Goal: Transaction & Acquisition: Purchase product/service

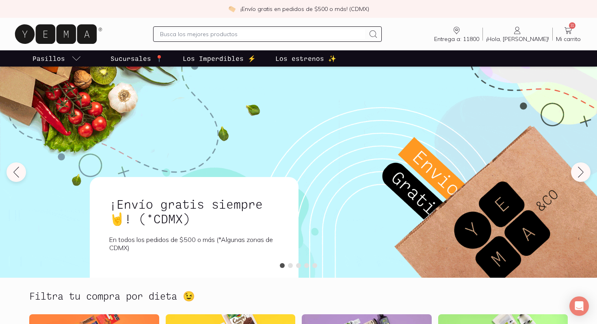
click at [562, 34] on link "31 Mi carrito Carrito" at bounding box center [567, 34] width 31 height 17
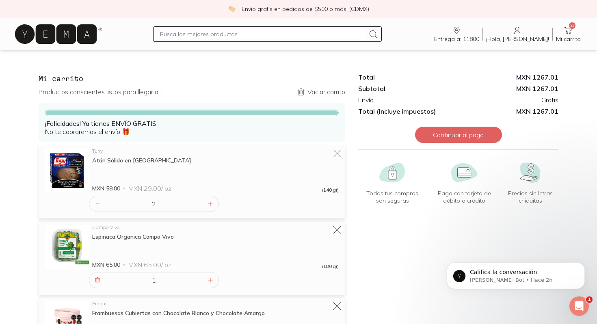
click at [302, 37] on input "text" at bounding box center [262, 34] width 205 height 10
click at [90, 33] on icon at bounding box center [56, 33] width 82 height 19
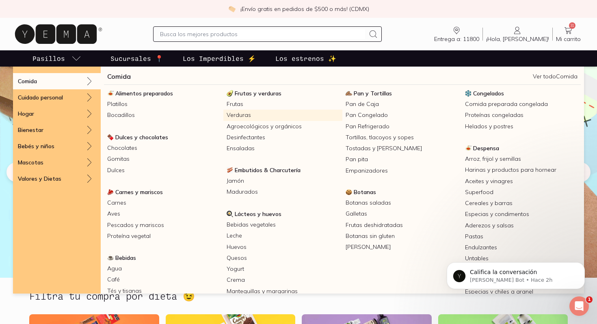
click at [241, 113] on link "Verduras" at bounding box center [282, 115] width 119 height 11
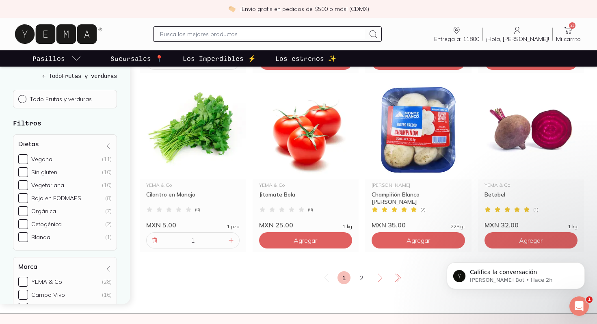
scroll to position [1356, 0]
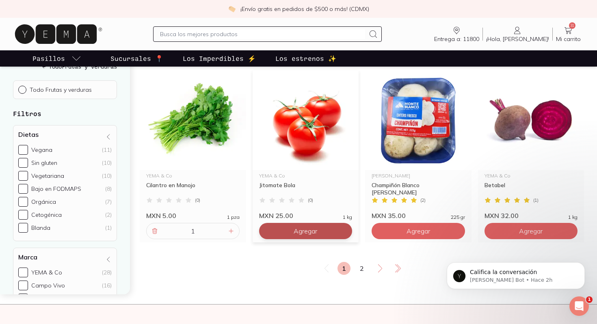
click at [297, 234] on span "Agregar" at bounding box center [305, 231] width 24 height 8
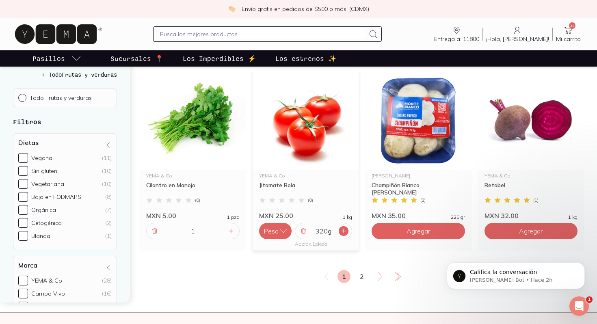
click at [343, 231] on icon at bounding box center [343, 231] width 6 height 6
click at [379, 278] on icon at bounding box center [380, 277] width 10 height 10
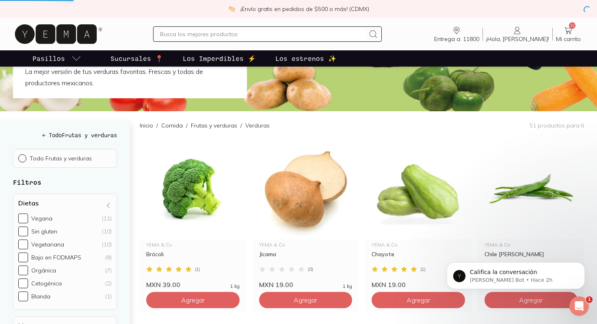
scroll to position [0, 0]
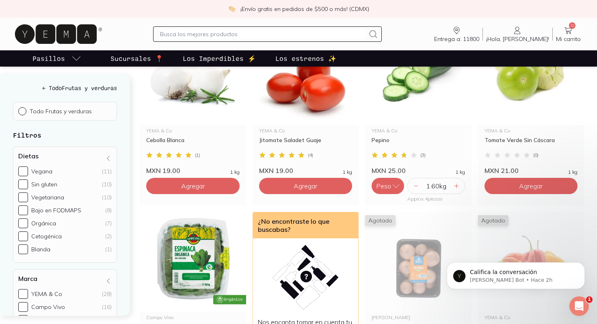
scroll to position [516, 0]
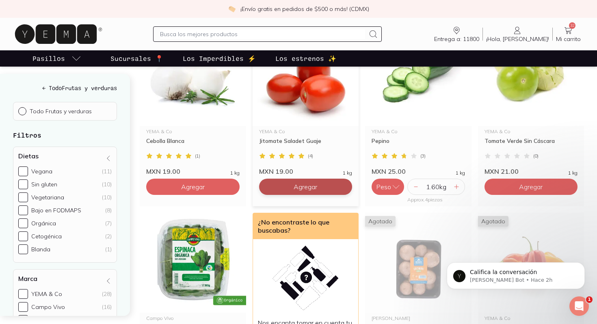
click at [332, 190] on button "Agregar" at bounding box center [305, 187] width 93 height 16
click at [346, 188] on icon at bounding box center [343, 186] width 6 height 6
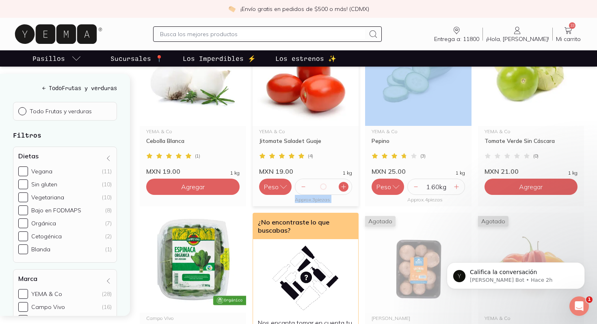
click at [346, 188] on icon at bounding box center [343, 186] width 6 height 6
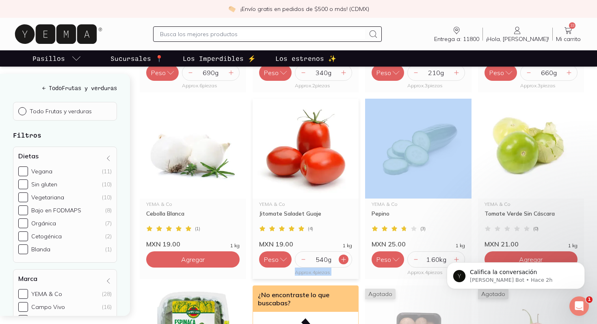
scroll to position [464, 0]
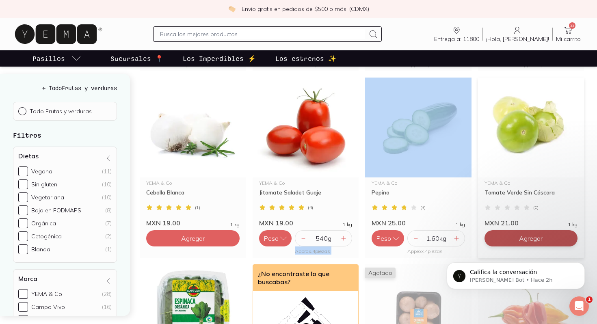
click at [532, 233] on button "Agregar" at bounding box center [530, 238] width 93 height 16
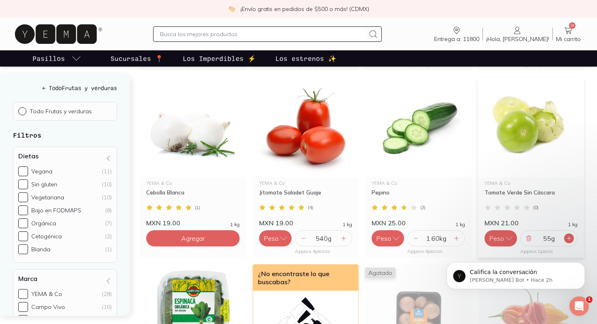
click at [573, 240] on div at bounding box center [569, 238] width 10 height 10
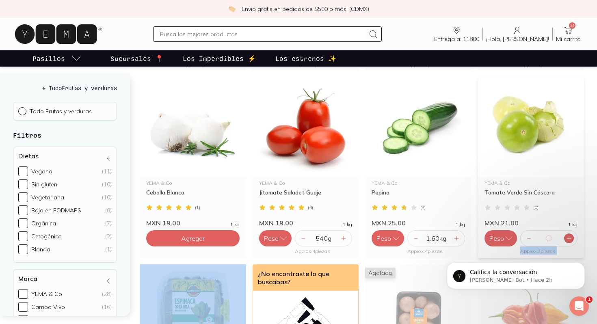
click at [573, 240] on div at bounding box center [569, 238] width 10 height 10
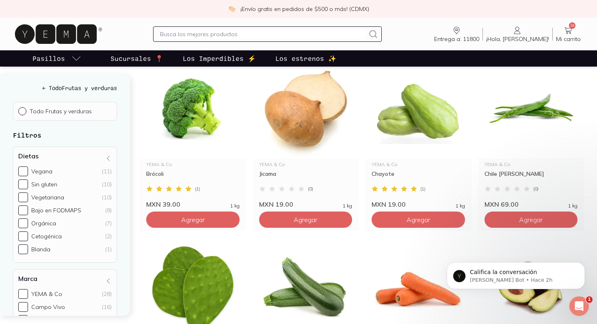
scroll to position [136, 0]
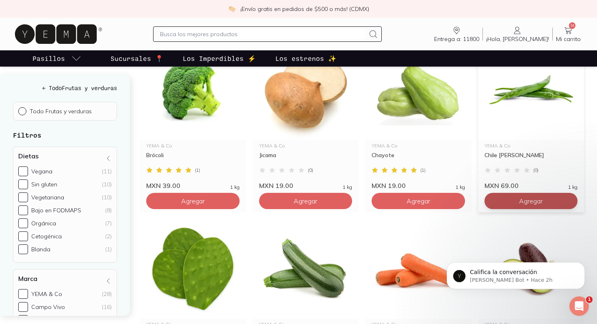
click at [506, 199] on button "Agregar" at bounding box center [530, 201] width 93 height 16
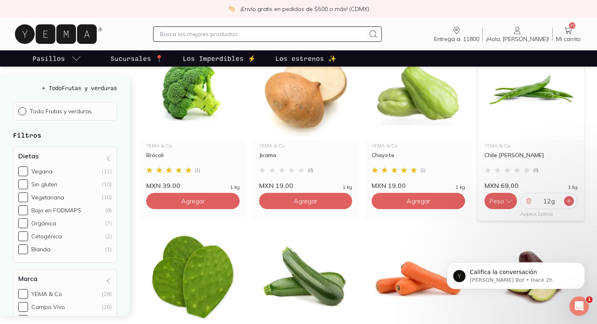
click at [568, 201] on icon at bounding box center [569, 201] width 4 height 4
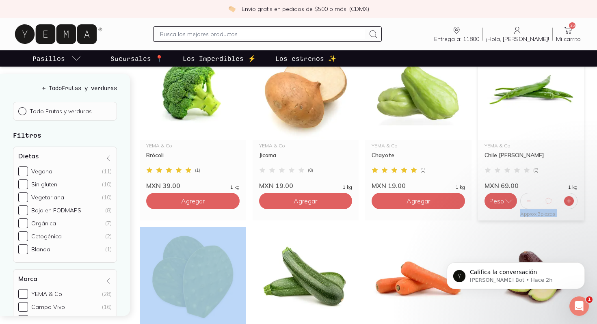
click at [568, 201] on icon at bounding box center [569, 201] width 4 height 4
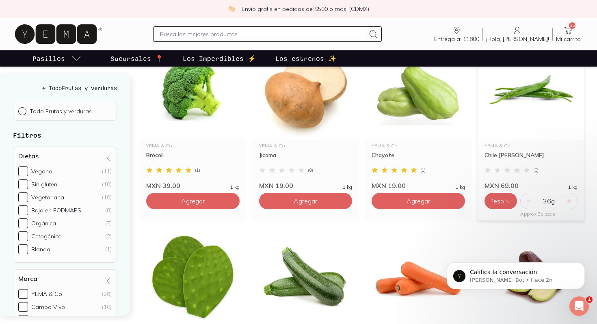
click at [565, 194] on div "36 g" at bounding box center [549, 201] width 58 height 16
click at [571, 200] on icon at bounding box center [568, 201] width 6 height 6
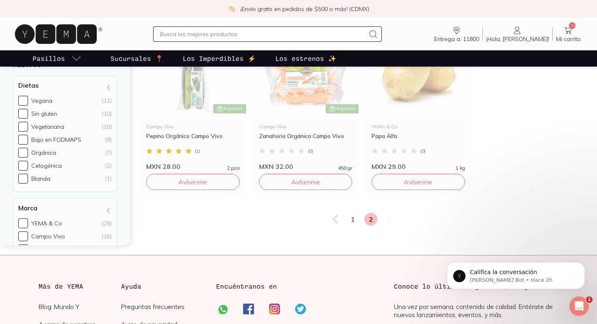
scroll to position [901, 0]
click at [352, 218] on link "1" at bounding box center [352, 218] width 13 height 13
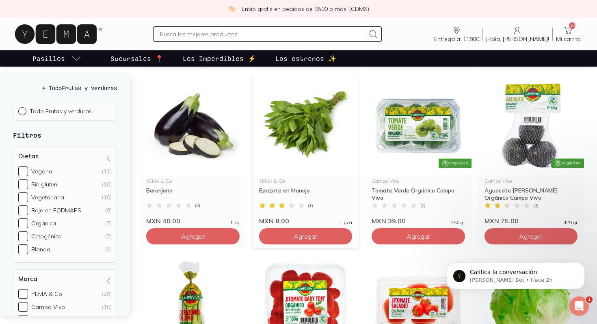
scroll to position [824, 0]
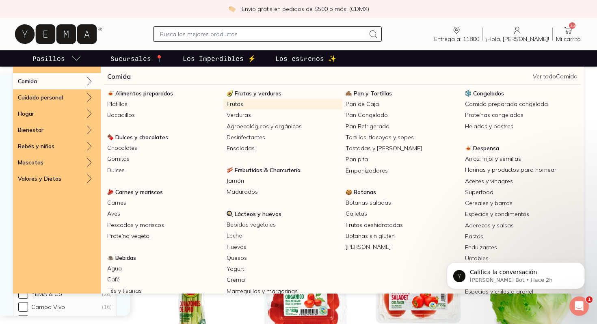
click at [240, 105] on link "Frutas" at bounding box center [282, 104] width 119 height 11
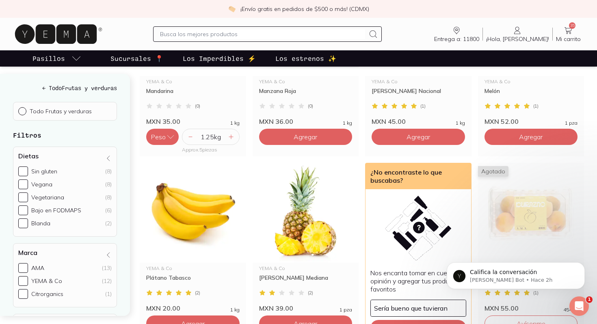
scroll to position [703, 0]
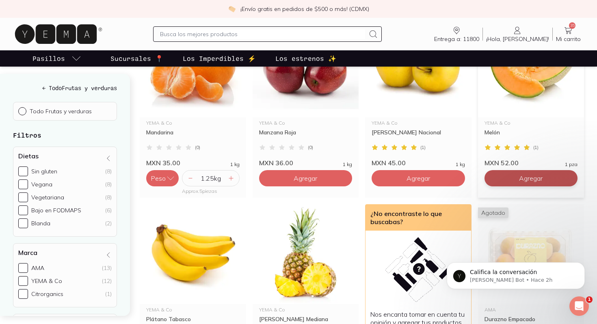
click at [525, 175] on span "Agregar" at bounding box center [531, 178] width 24 height 8
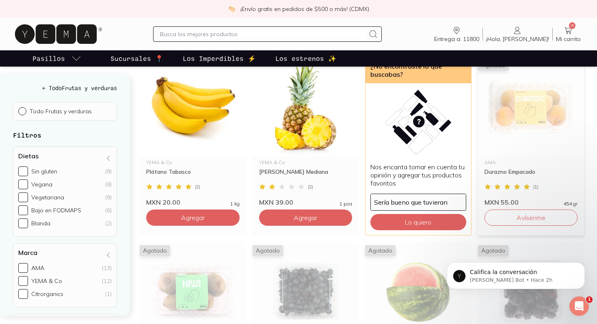
scroll to position [853, 0]
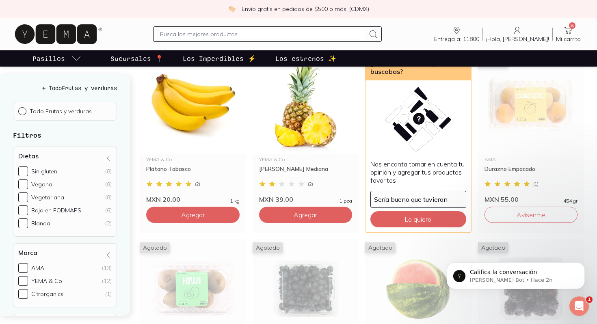
click at [574, 26] on span "36" at bounding box center [572, 25] width 6 height 6
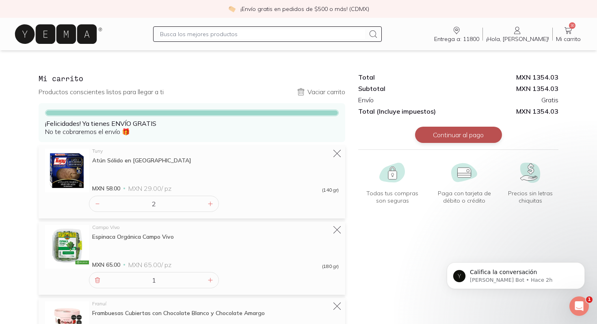
click at [450, 140] on button "Continuar al pago" at bounding box center [458, 135] width 87 height 16
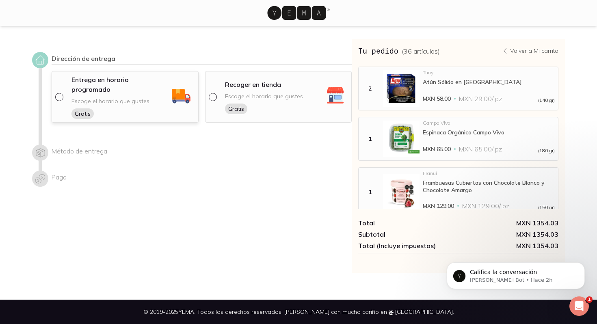
click at [63, 93] on div at bounding box center [60, 97] width 11 height 8
click at [62, 93] on input "radio" at bounding box center [58, 96] width 6 height 6
radio input "true"
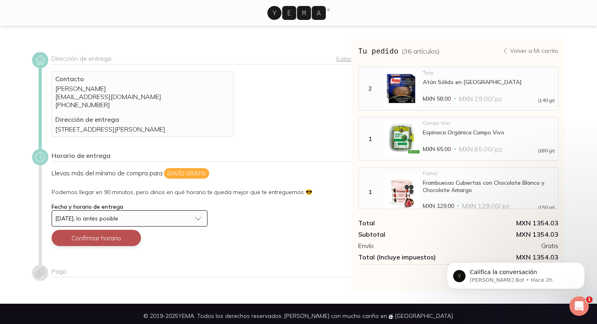
click at [93, 246] on button "Confirmar horario" at bounding box center [96, 238] width 89 height 16
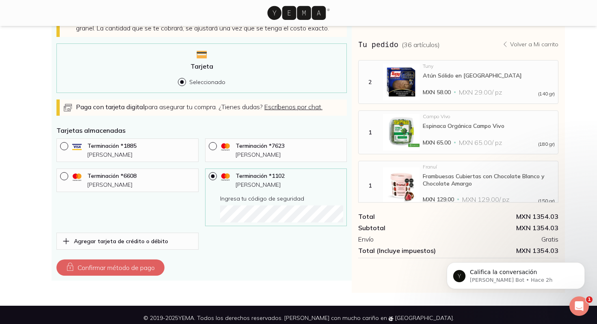
scroll to position [284, 0]
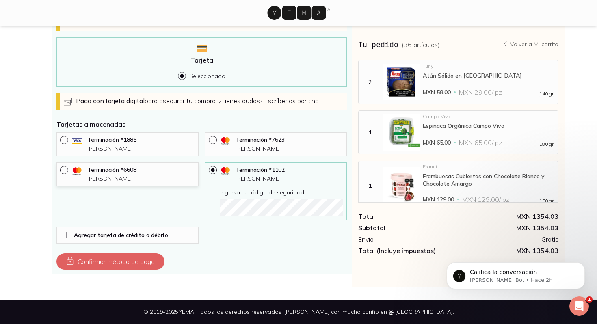
click at [153, 177] on p "[PERSON_NAME]" at bounding box center [141, 178] width 108 height 7
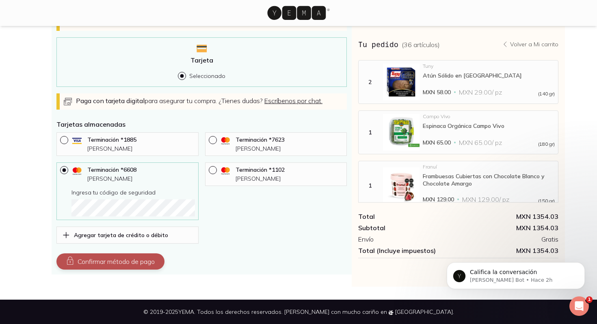
click at [107, 257] on button "Confirmar método de pago" at bounding box center [110, 261] width 108 height 16
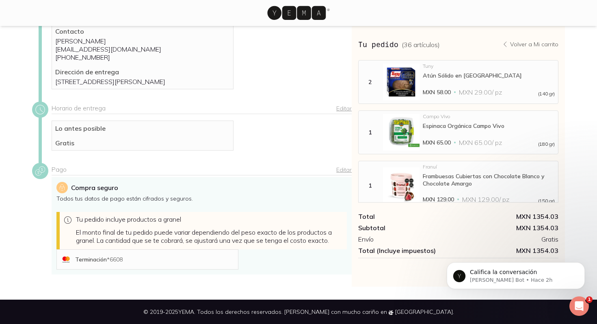
scroll to position [145, 0]
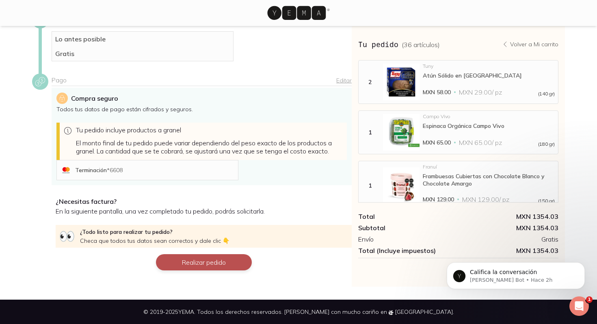
click at [202, 261] on button "Realizar pedido" at bounding box center [204, 262] width 96 height 16
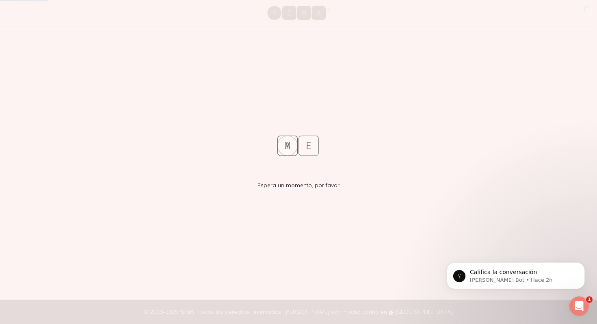
scroll to position [0, 0]
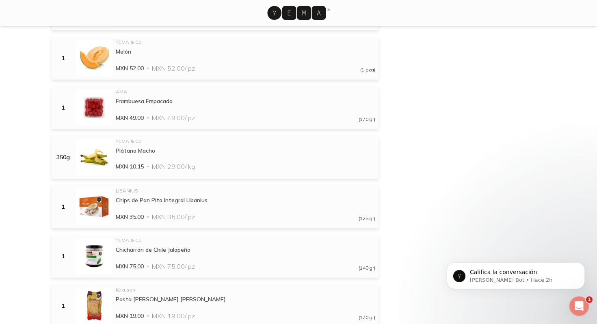
scroll to position [631, 0]
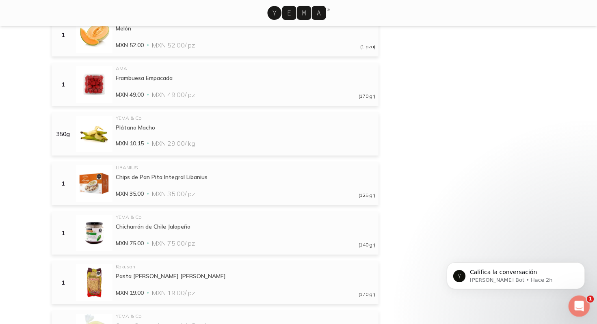
click at [576, 308] on icon "Abrir Intercom Messenger" at bounding box center [577, 304] width 13 height 13
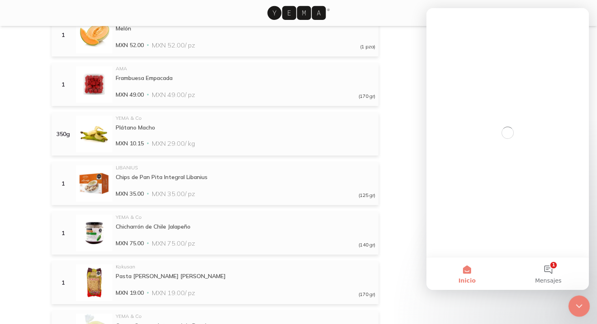
scroll to position [0, 0]
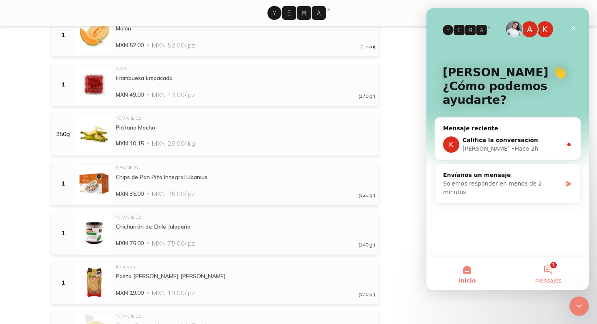
click at [541, 272] on button "1 Mensajes" at bounding box center [547, 273] width 81 height 32
